Goal: Transaction & Acquisition: Download file/media

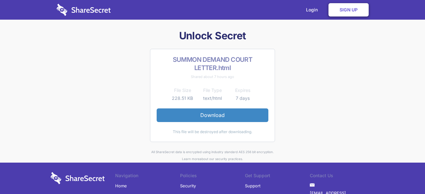
click at [321, 117] on div "Unlock Secret SUMMON DEMAND COURT LETTER.html Shared about 7 hours ago File Siz…" at bounding box center [212, 95] width 329 height 133
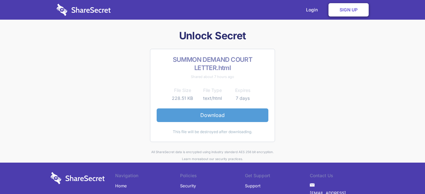
click at [212, 115] on link "Download" at bounding box center [213, 114] width 112 height 13
click at [238, 115] on link "Download" at bounding box center [213, 114] width 112 height 13
